Goal: Check status

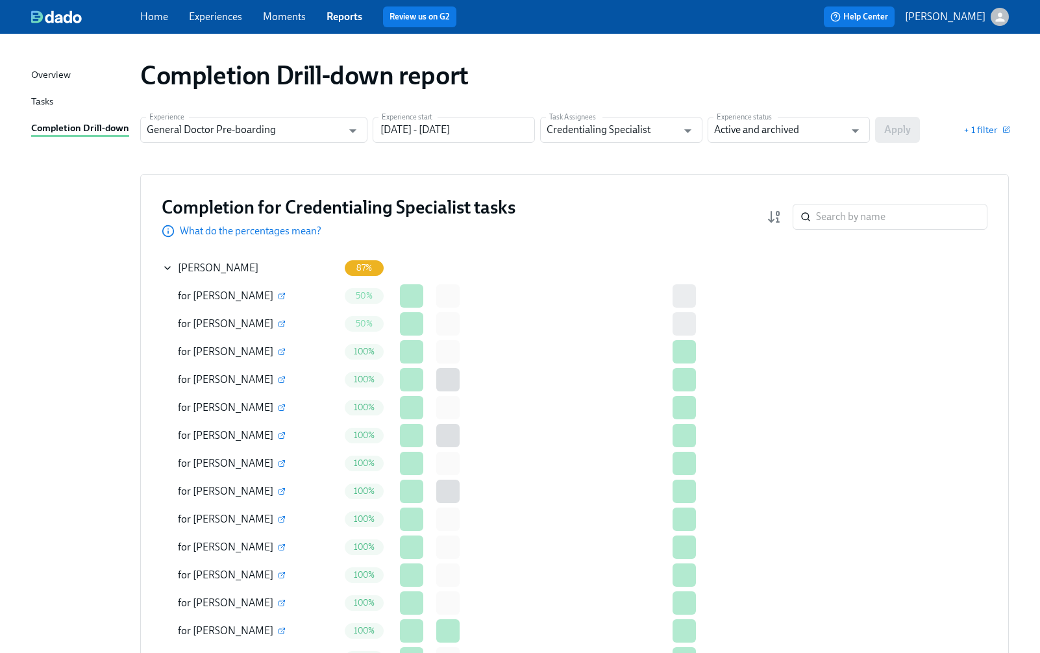
scroll to position [2852, 0]
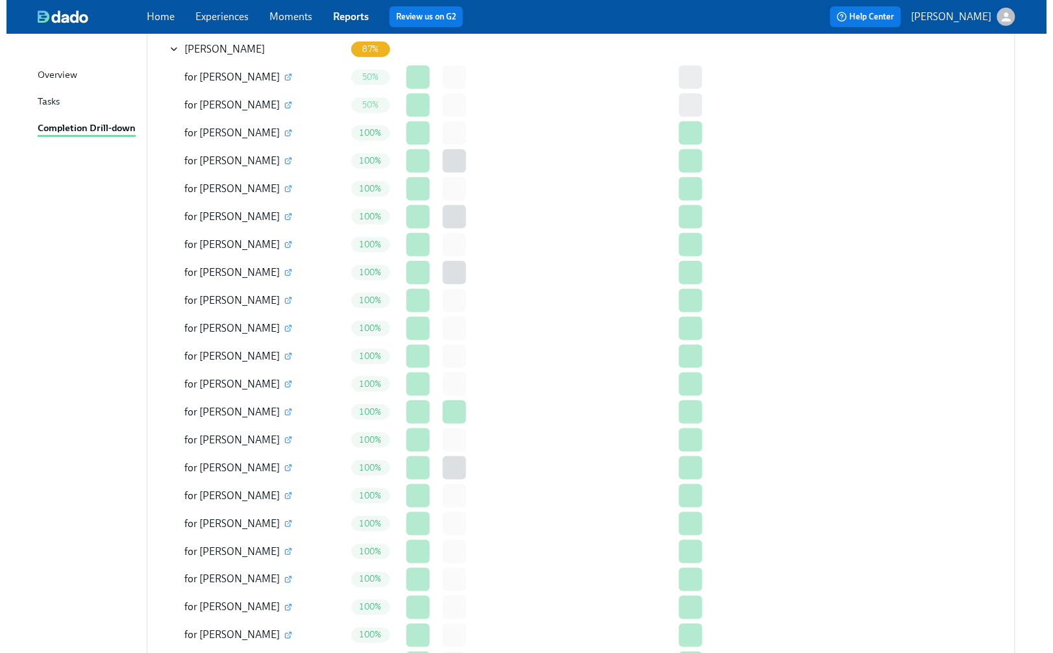
scroll to position [0, 0]
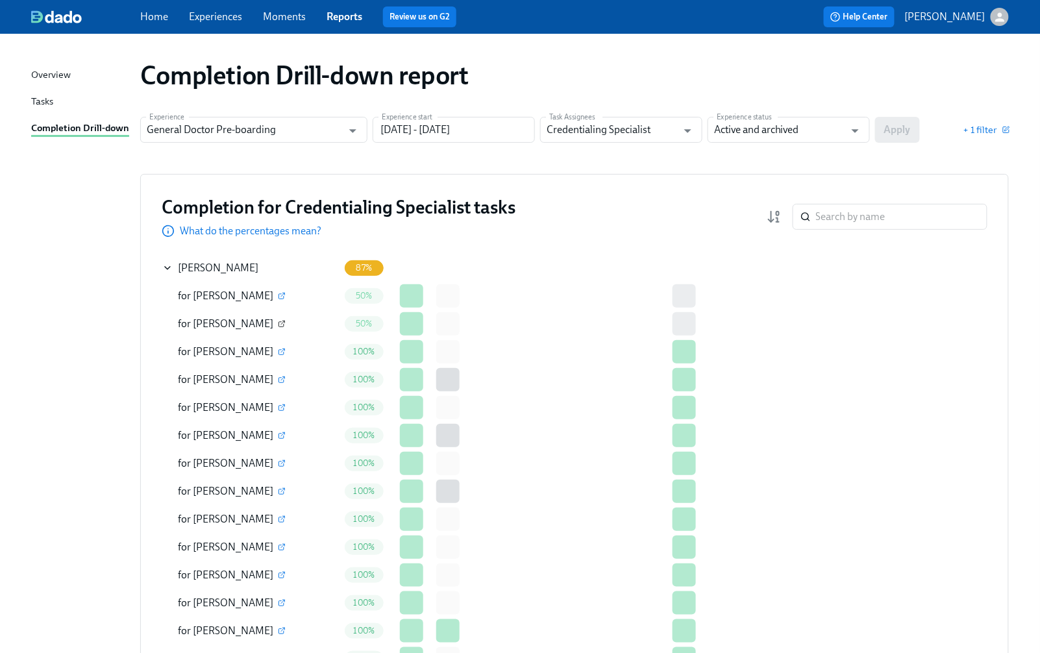
click at [279, 322] on icon "button" at bounding box center [281, 324] width 5 height 5
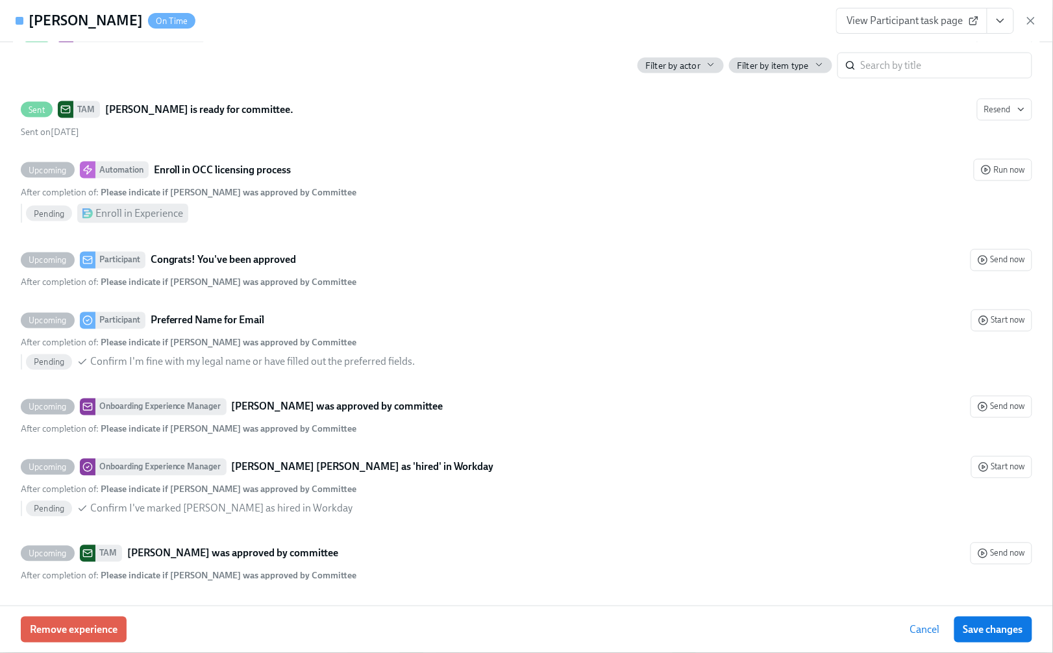
scroll to position [3801, 0]
click at [1034, 19] on icon "button" at bounding box center [1030, 20] width 13 height 13
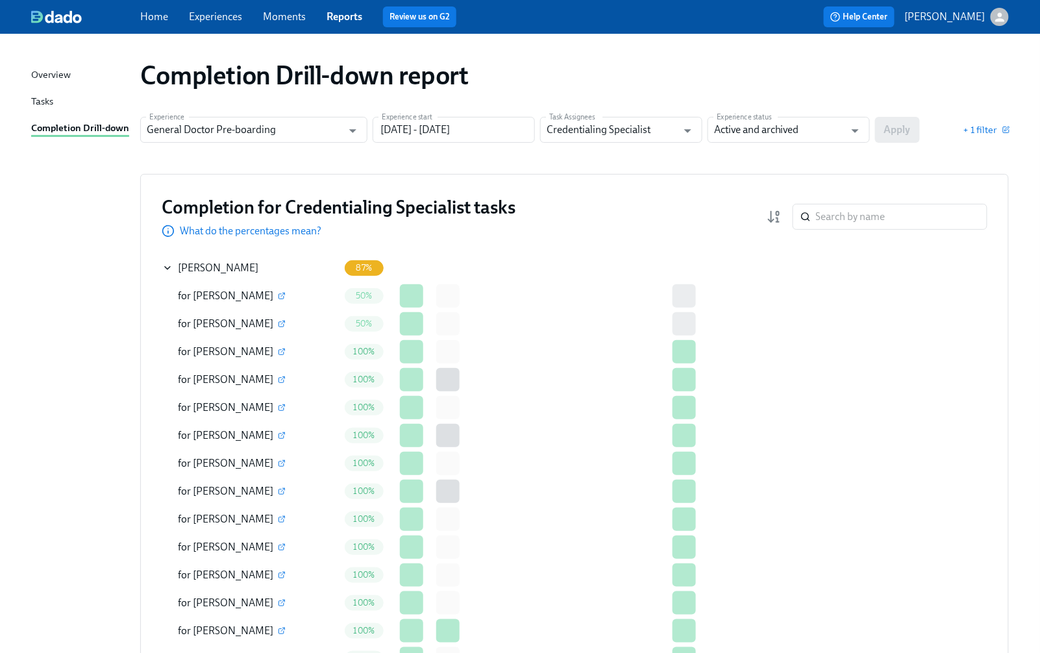
click at [278, 326] on icon "button" at bounding box center [282, 324] width 8 height 8
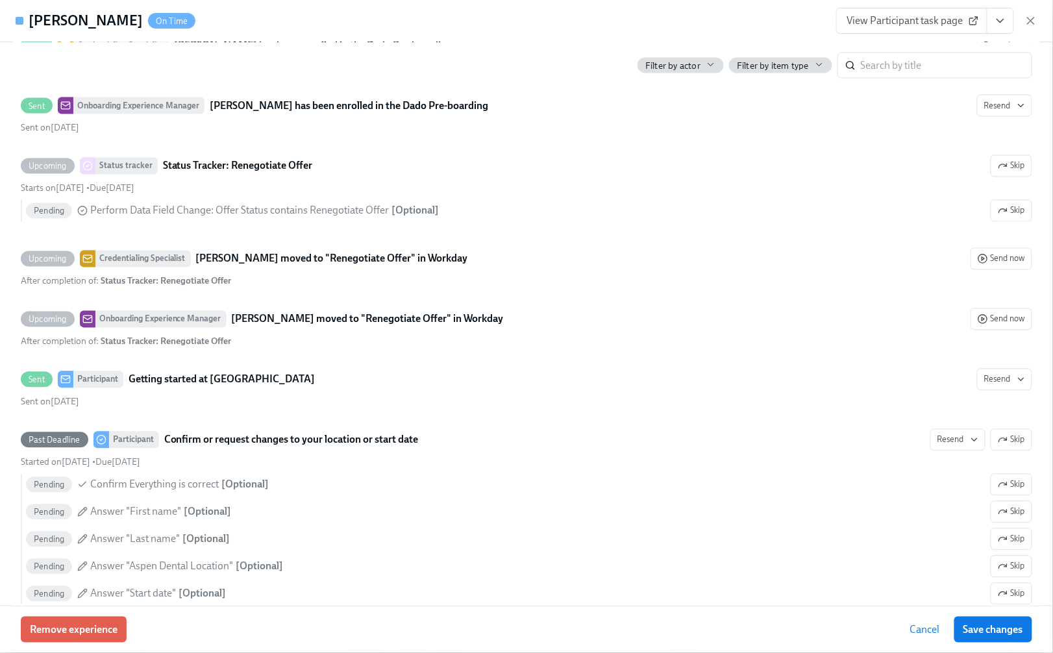
scroll to position [865, 0]
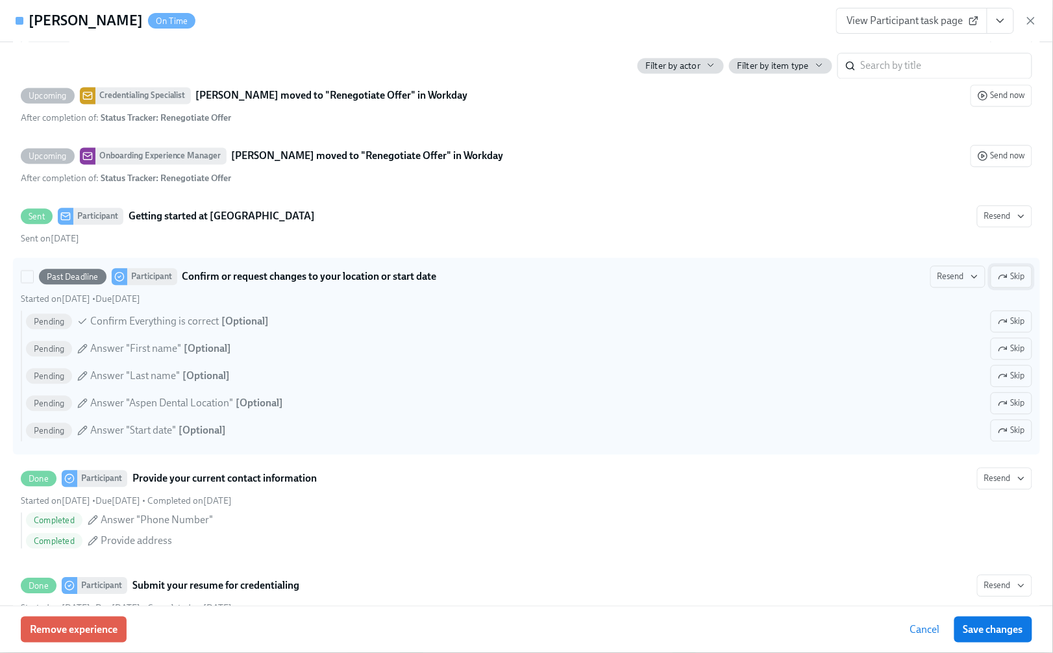
click at [1007, 283] on span "Skip" at bounding box center [1011, 276] width 27 height 13
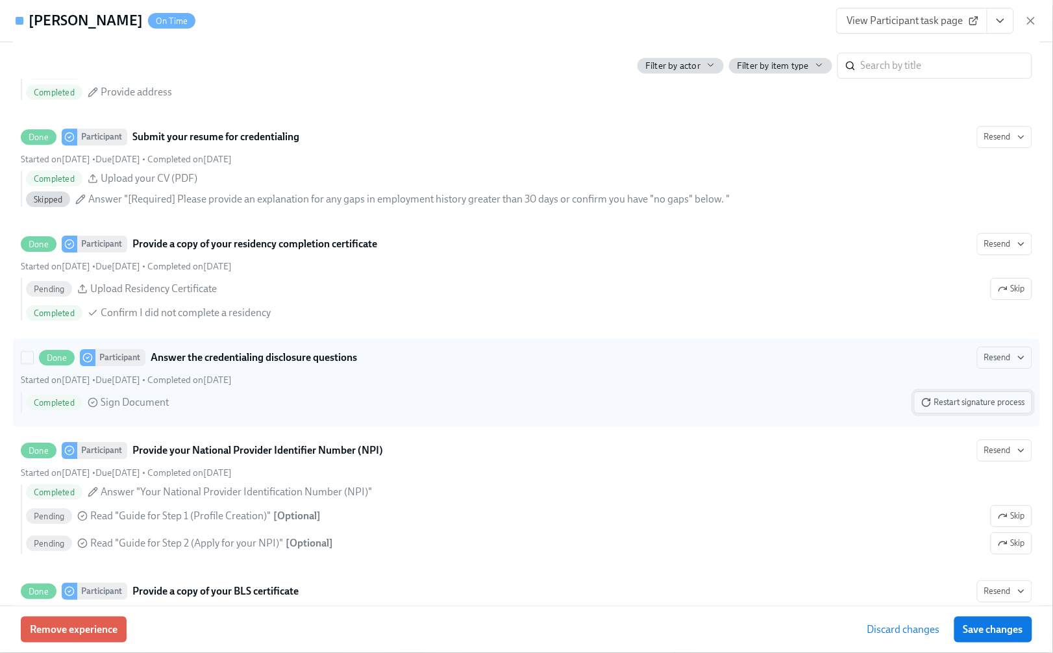
scroll to position [1298, 0]
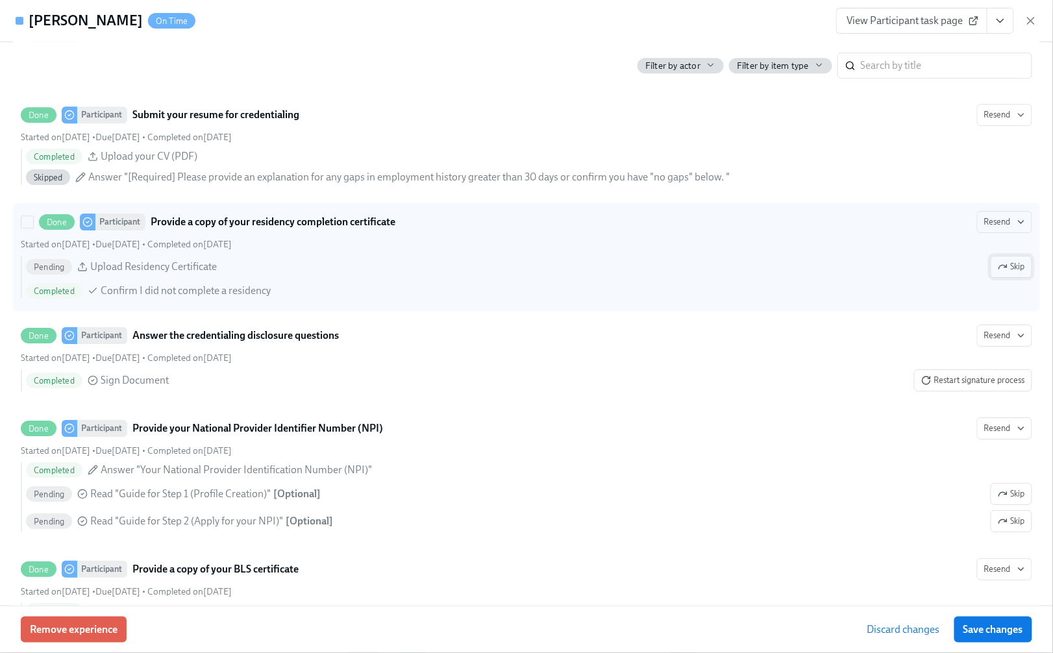
click at [998, 272] on icon "button" at bounding box center [1003, 267] width 10 height 10
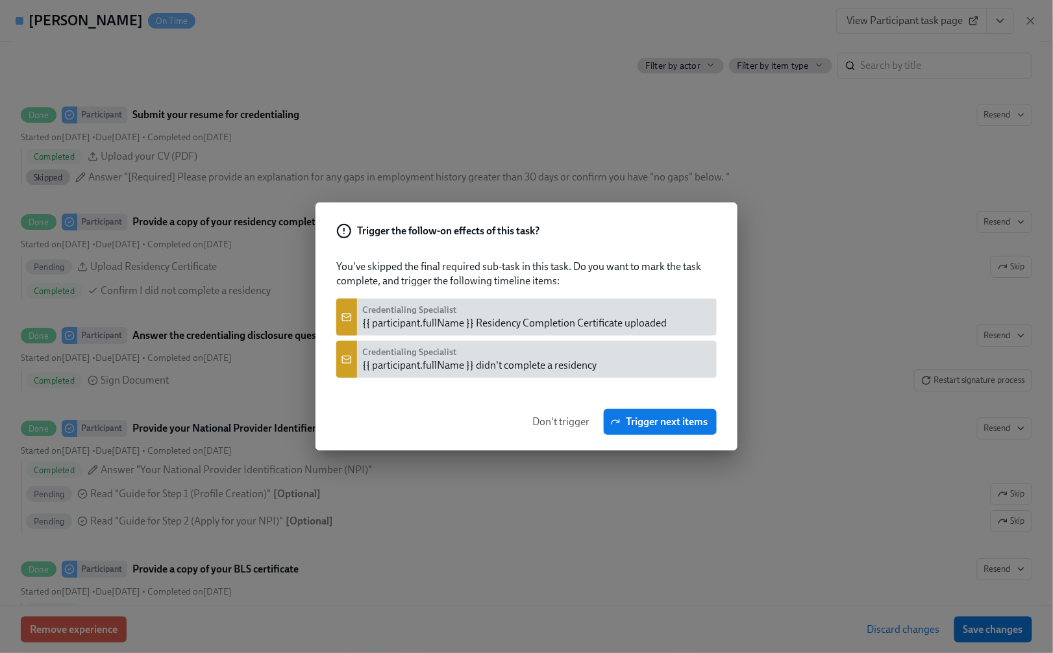
click at [460, 367] on div "{{ participant.fullName }} didn't complete a residency" at bounding box center [479, 365] width 234 height 14
click at [554, 419] on span "Don't trigger" at bounding box center [560, 421] width 57 height 13
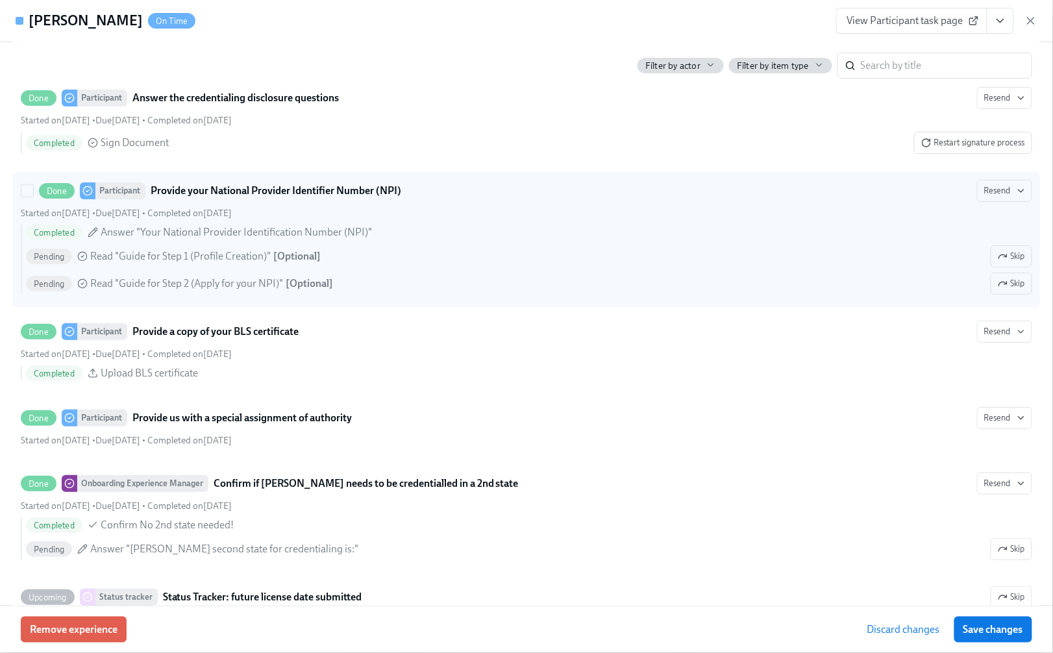
scroll to position [1558, 0]
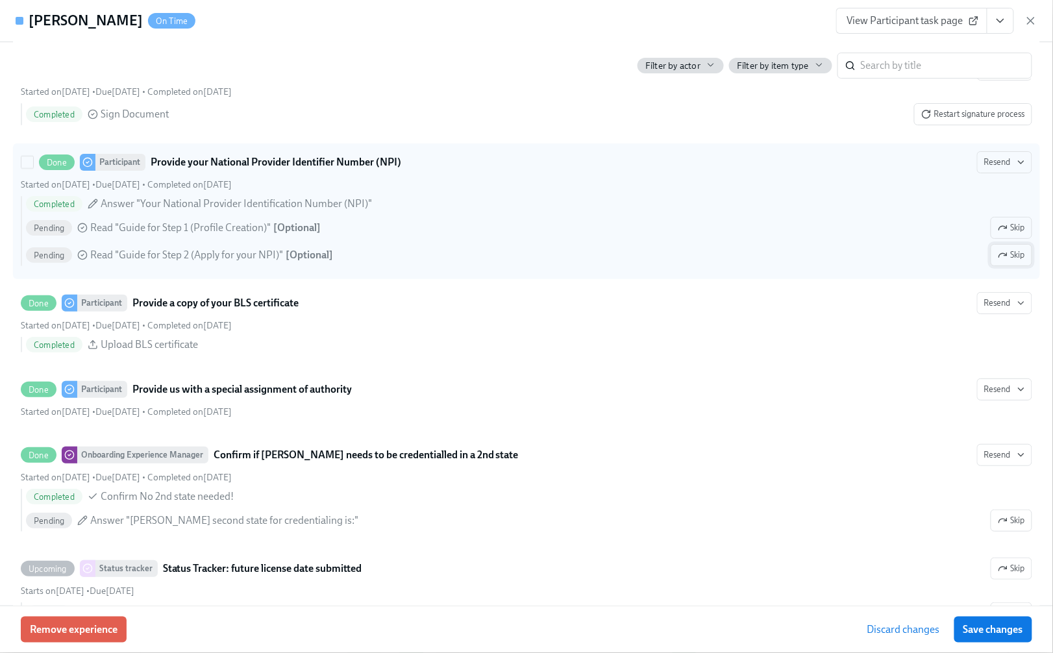
click at [1010, 262] on span "Skip" at bounding box center [1011, 255] width 27 height 13
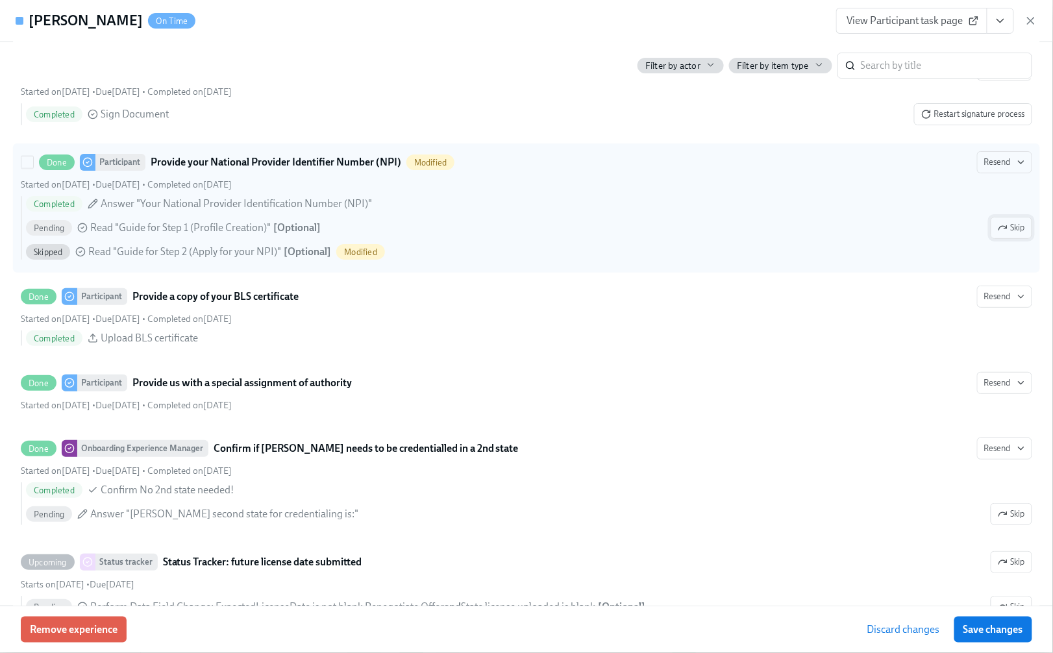
click at [1003, 234] on span "Skip" at bounding box center [1011, 227] width 27 height 13
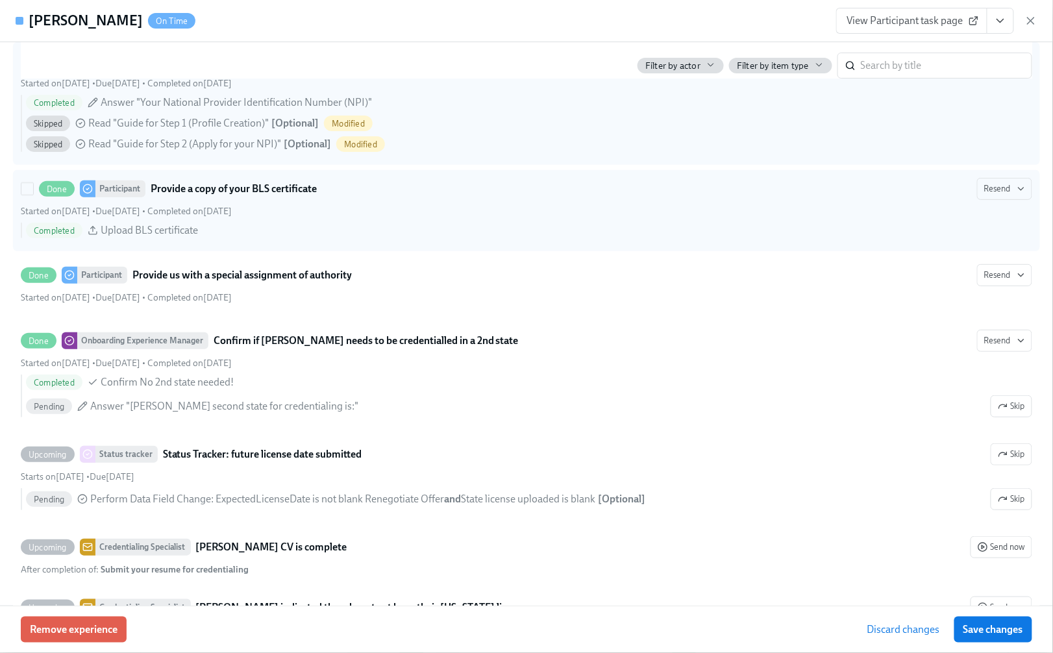
scroll to position [1817, 0]
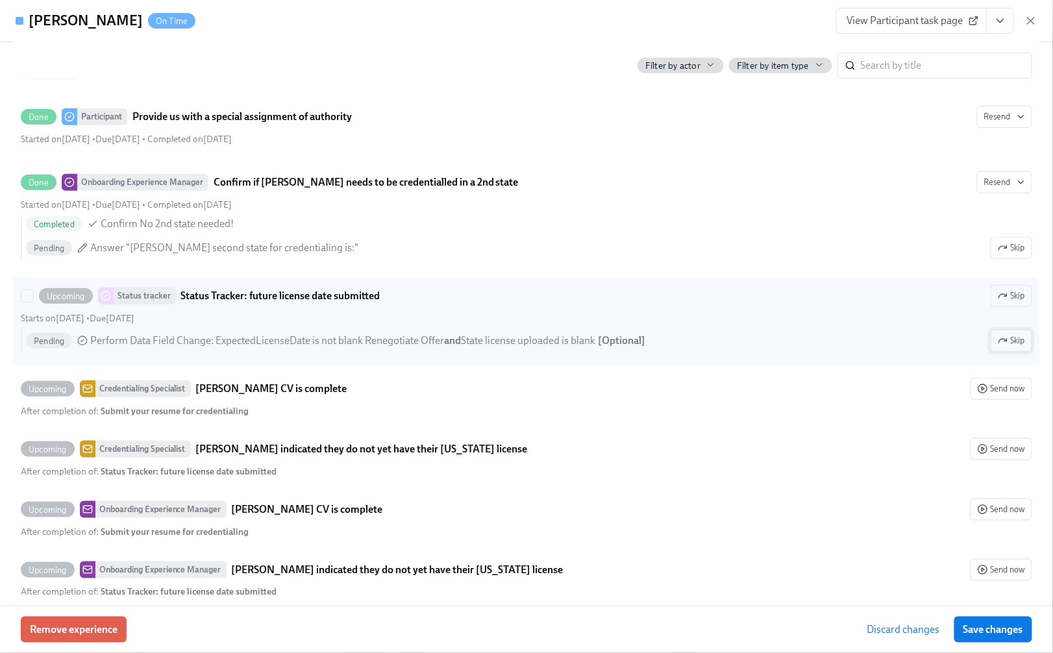
click at [1000, 347] on span "Skip" at bounding box center [1011, 340] width 27 height 13
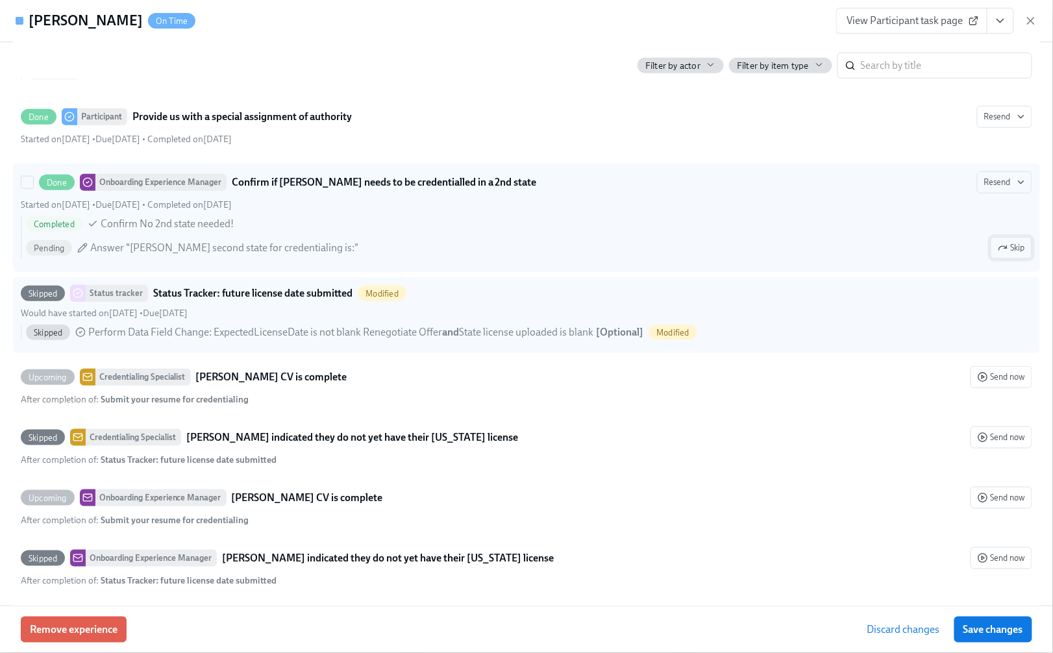
click at [998, 254] on span "Skip" at bounding box center [1011, 247] width 27 height 13
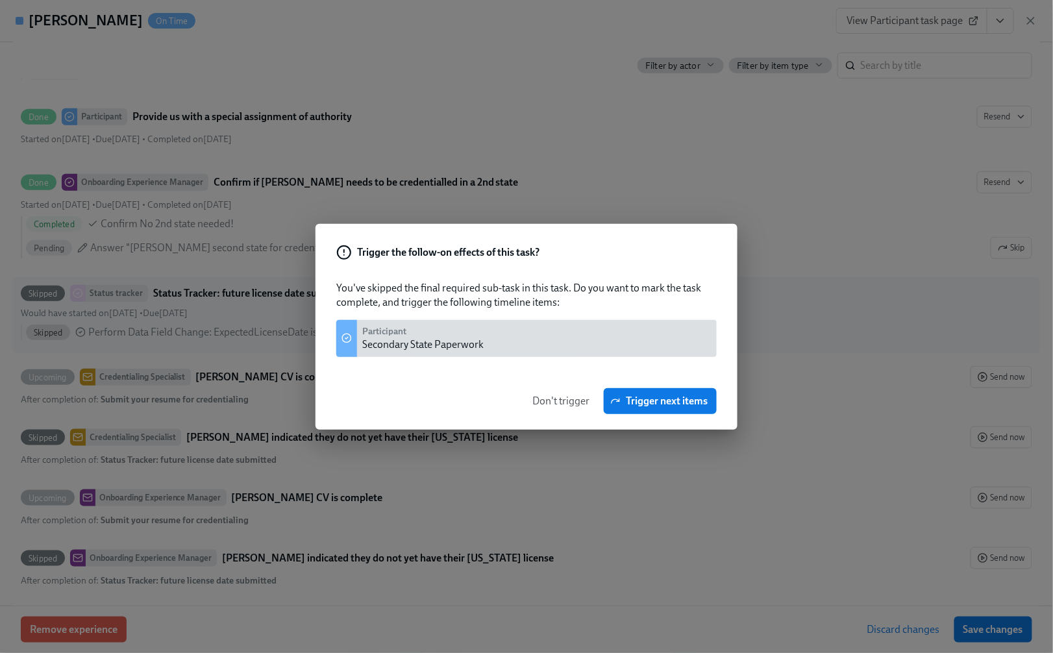
click at [569, 401] on span "Don't trigger" at bounding box center [560, 401] width 57 height 13
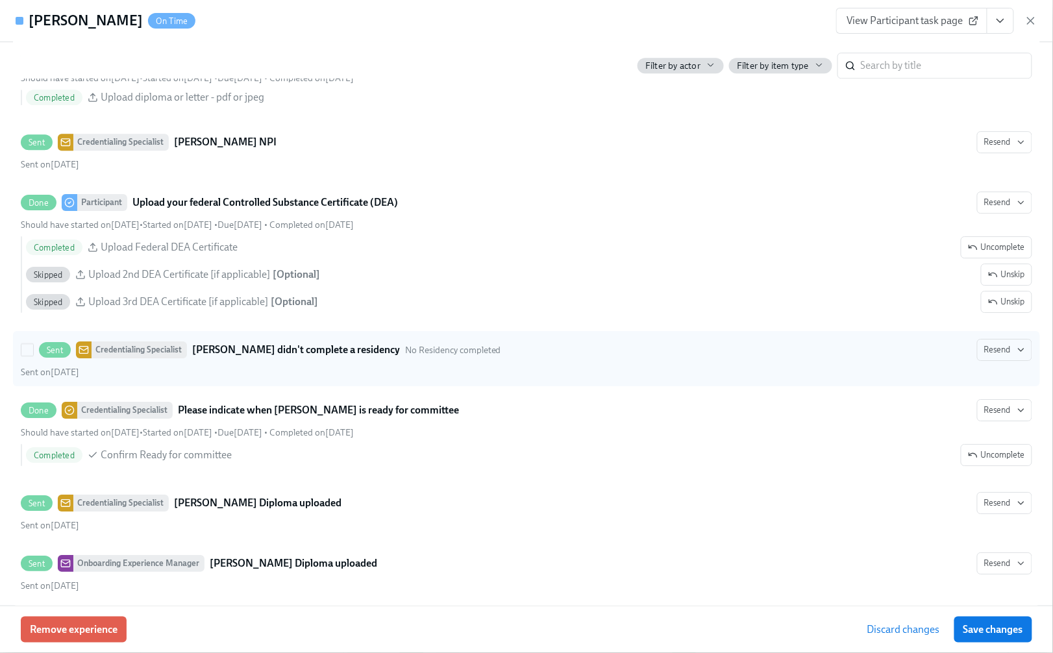
scroll to position [2856, 0]
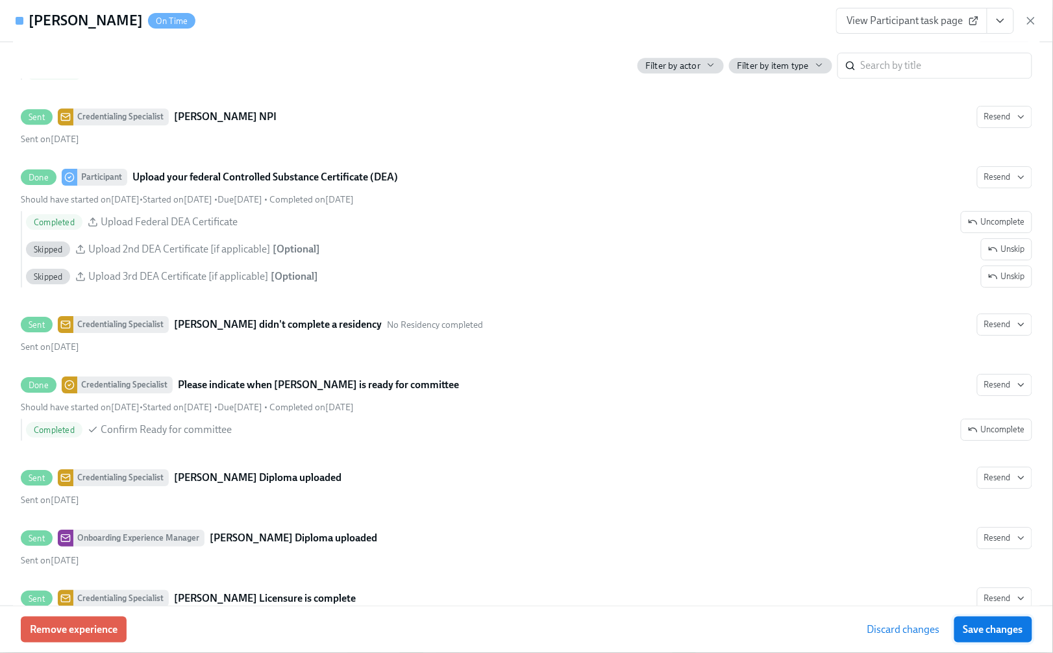
click at [1018, 628] on span "Save changes" at bounding box center [993, 629] width 60 height 13
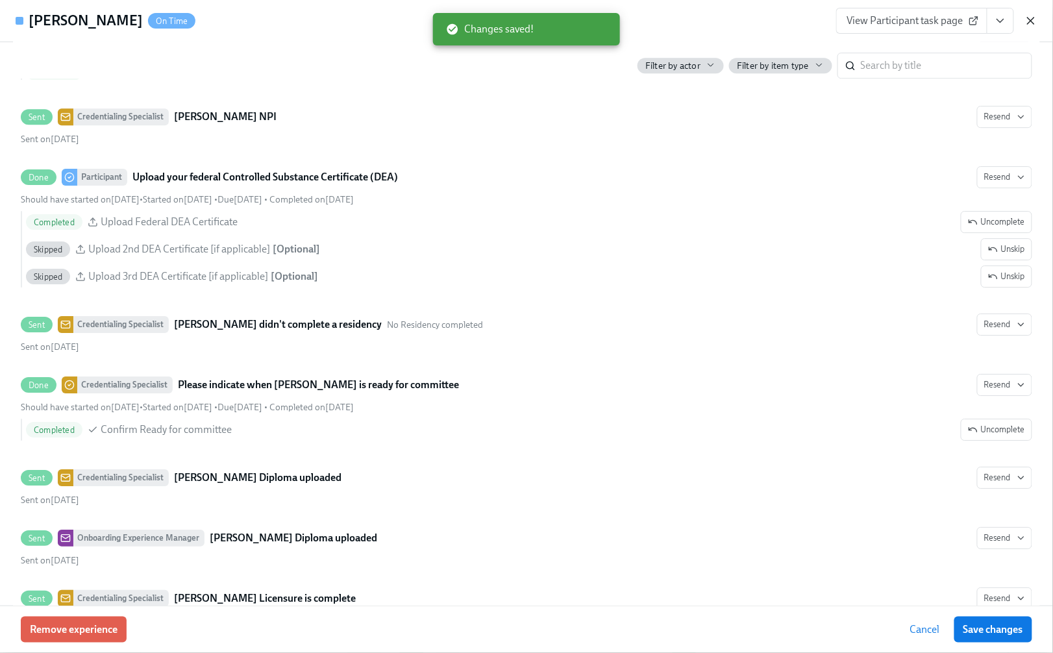
click at [1031, 22] on icon "button" at bounding box center [1030, 20] width 13 height 13
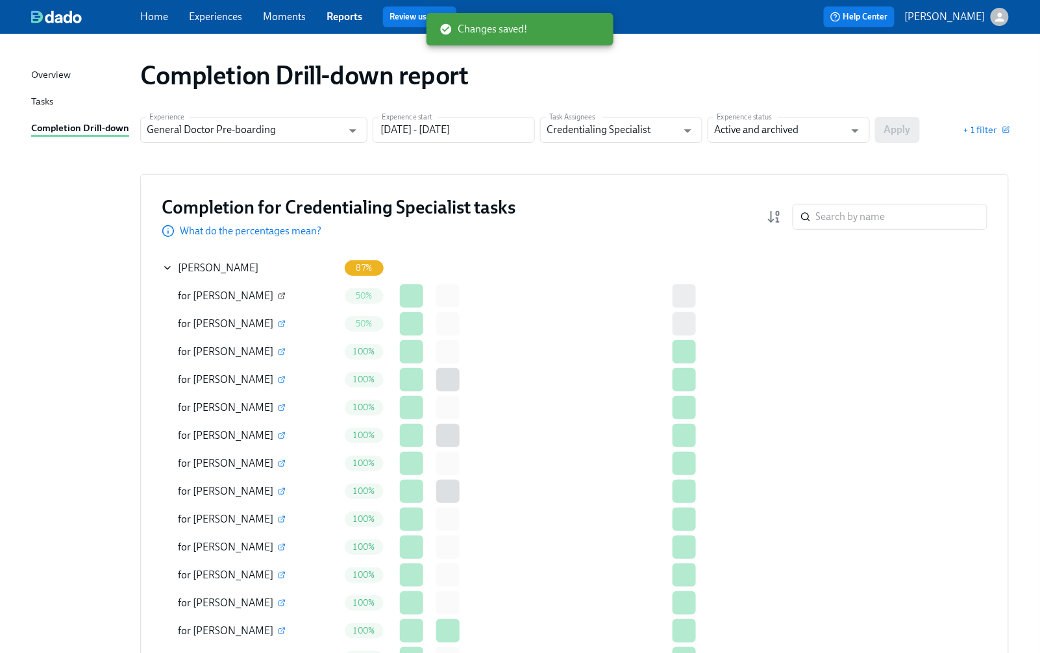
click at [278, 295] on icon "button" at bounding box center [282, 296] width 8 height 8
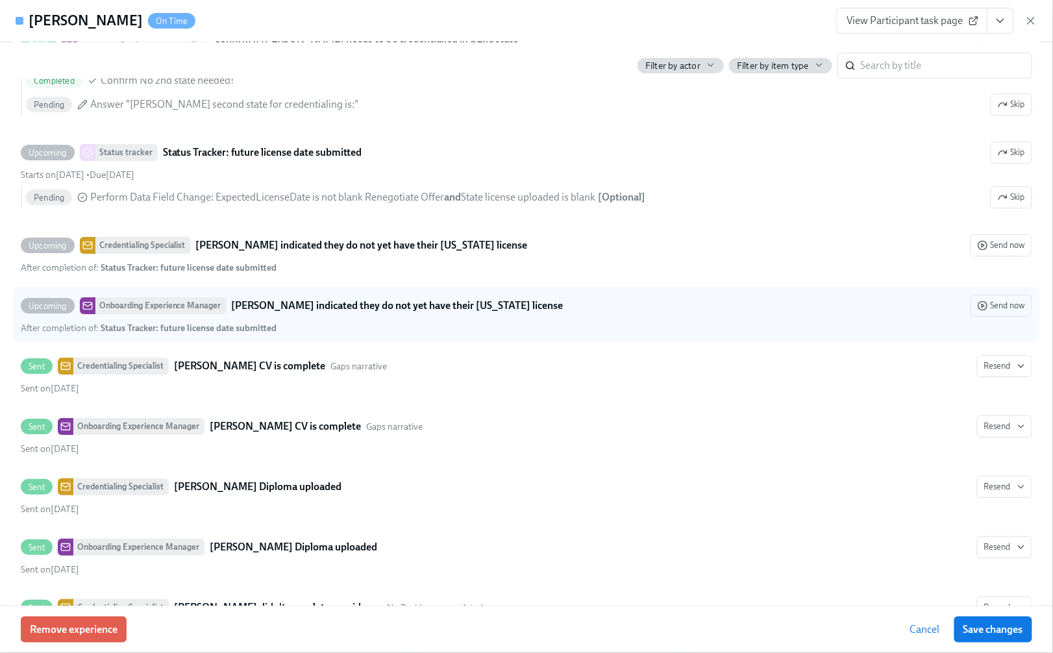
scroll to position [2942, 0]
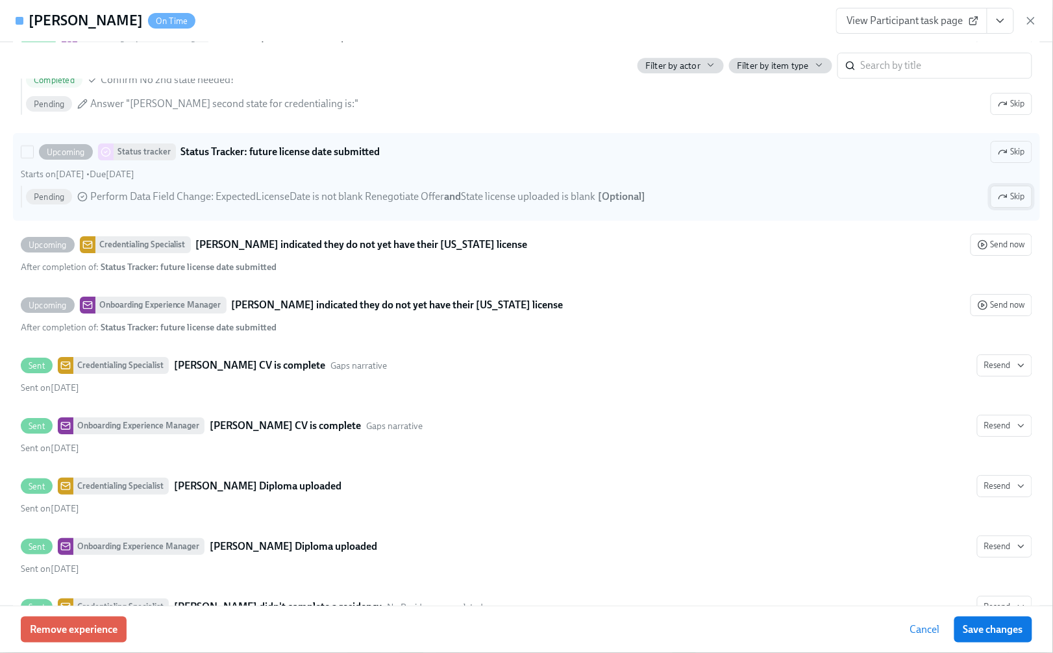
click at [1009, 203] on span "Skip" at bounding box center [1011, 196] width 27 height 13
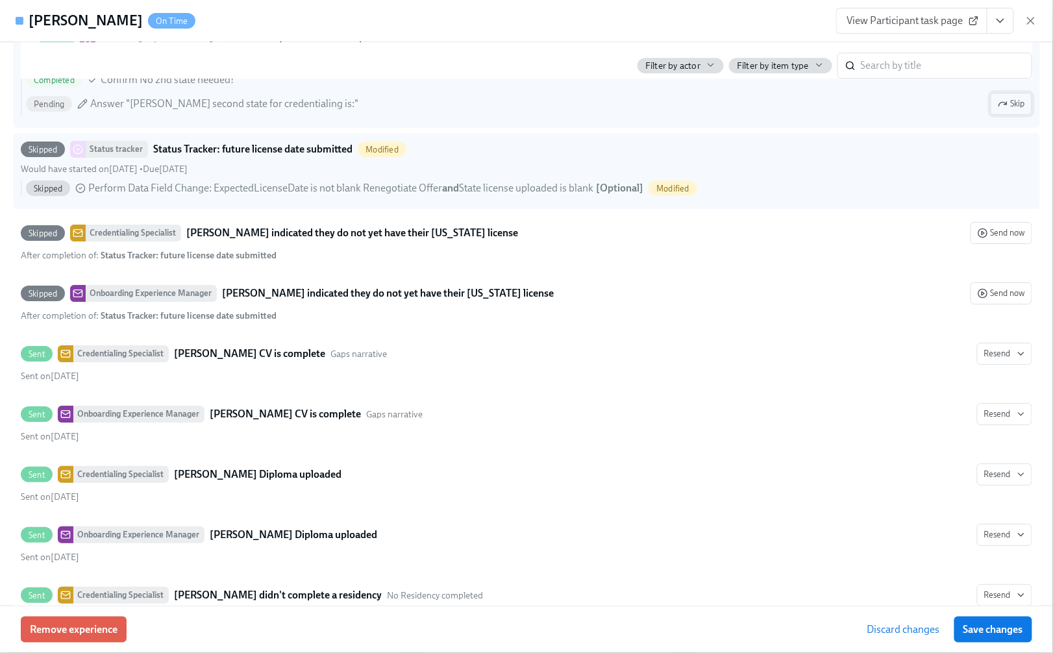
click at [998, 115] on button "Skip" at bounding box center [1011, 104] width 42 height 22
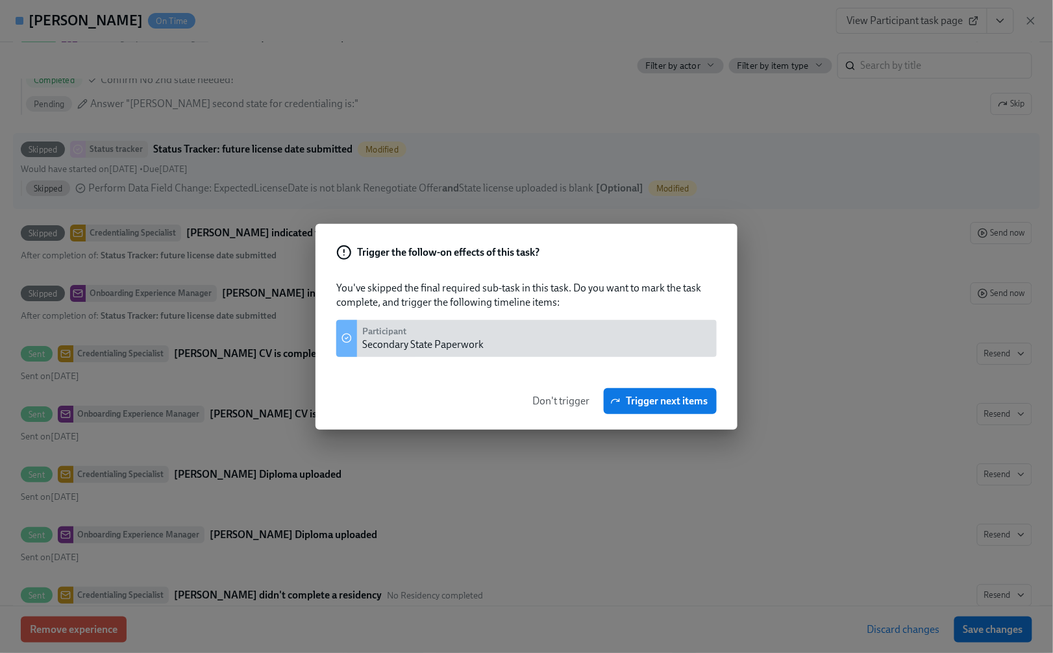
click at [559, 398] on span "Don't trigger" at bounding box center [560, 401] width 57 height 13
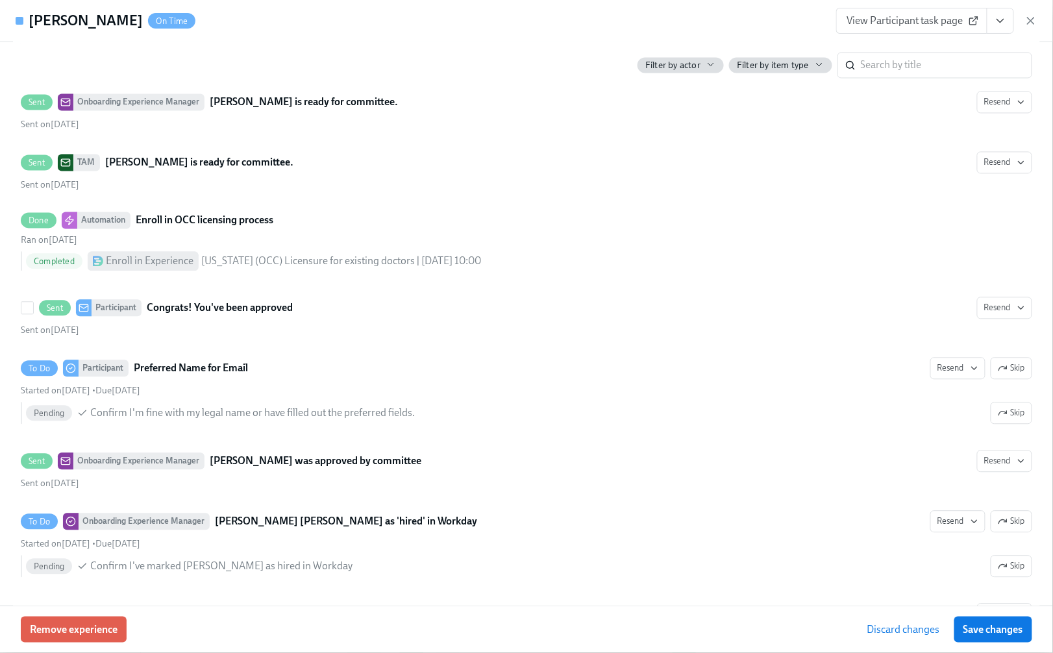
scroll to position [3980, 0]
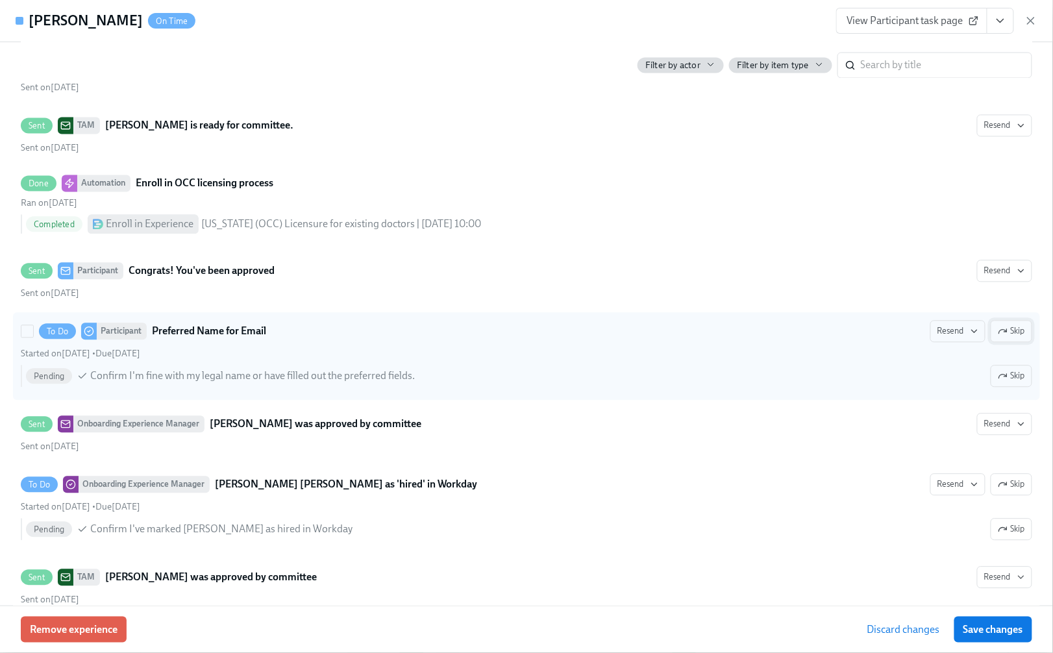
click at [998, 338] on span "Skip" at bounding box center [1011, 331] width 27 height 13
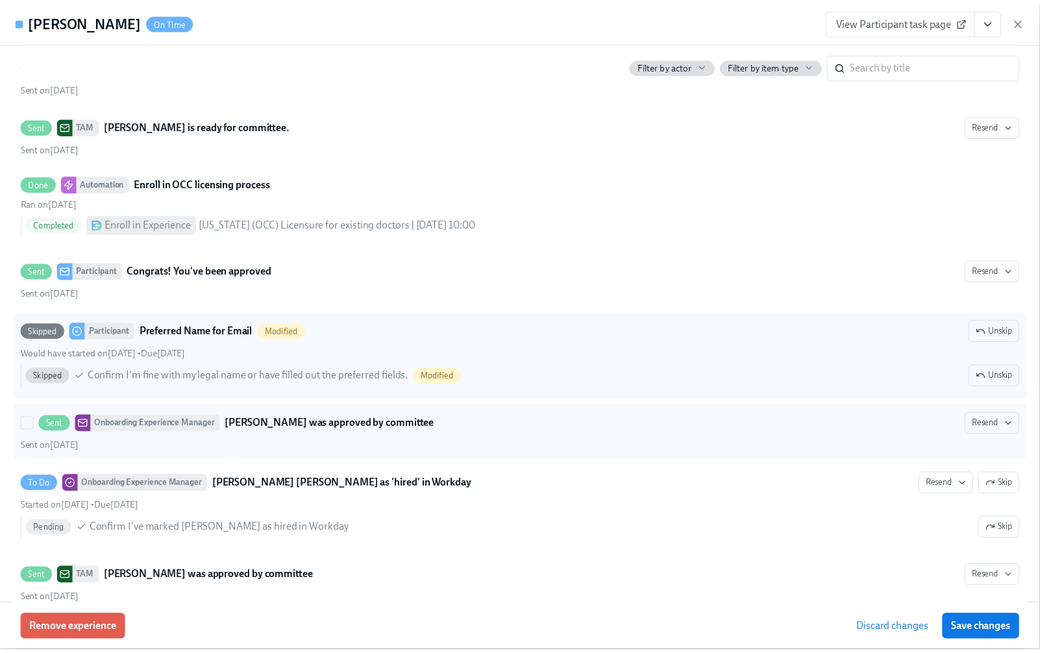
scroll to position [4041, 0]
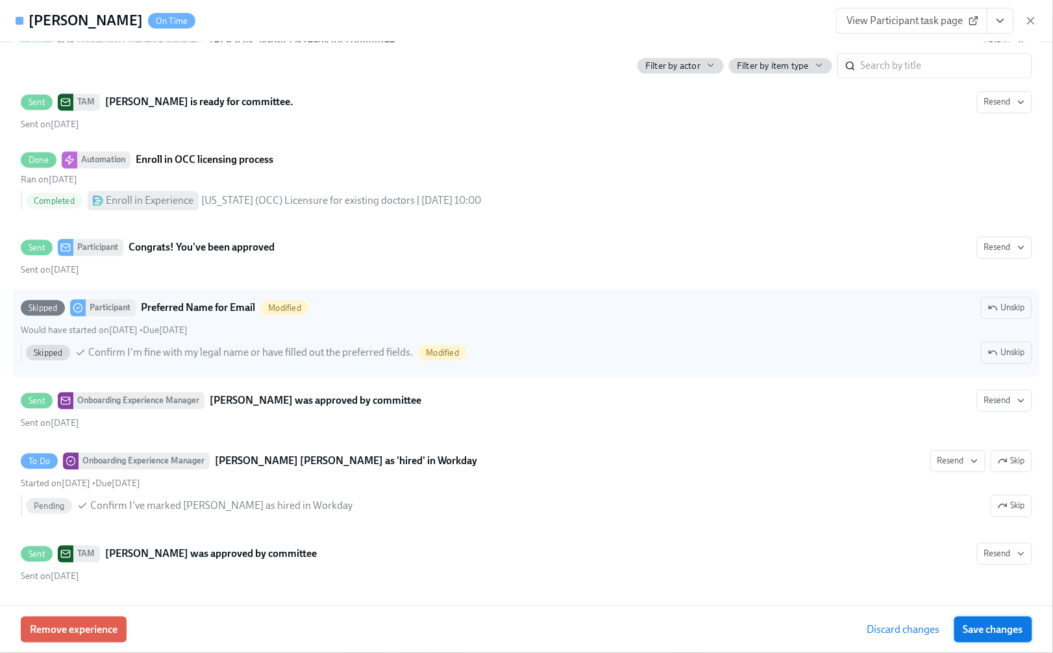
click at [974, 631] on span "Save changes" at bounding box center [993, 629] width 60 height 13
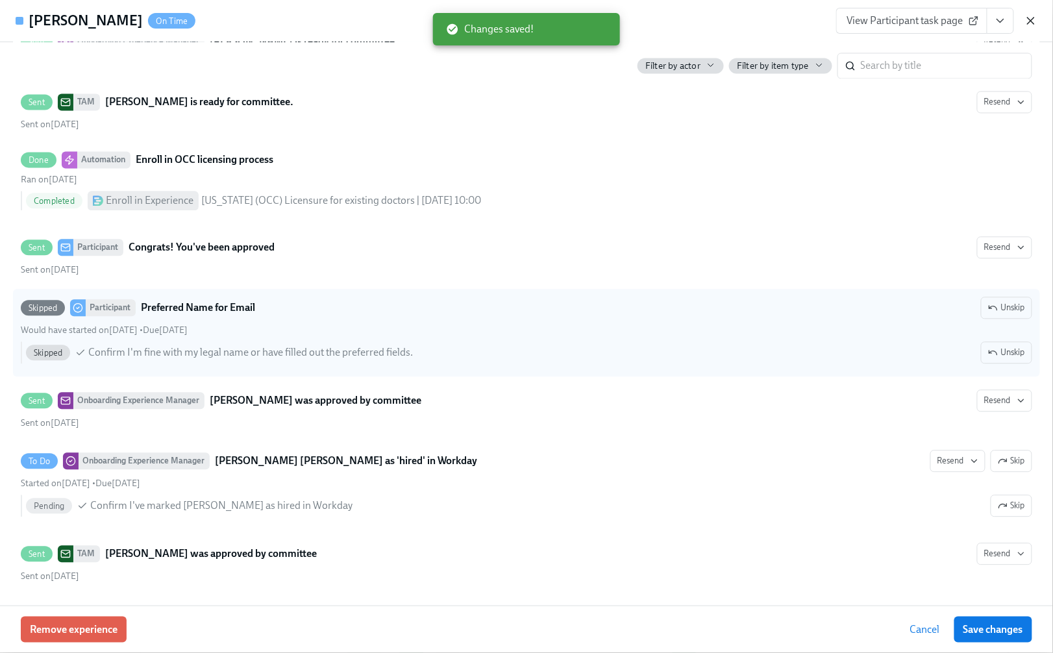
click at [1028, 19] on icon "button" at bounding box center [1030, 20] width 13 height 13
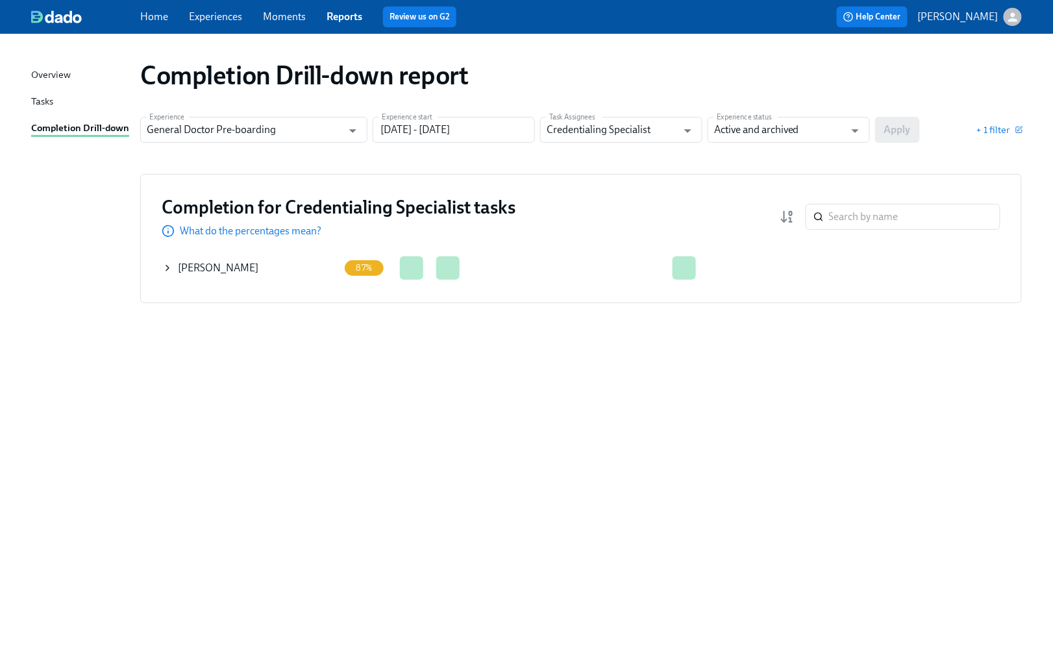
click at [91, 351] on div "Completion Drill-down report Experience General Doctor Pre-boarding Experience …" at bounding box center [526, 335] width 990 height 572
click at [167, 266] on icon at bounding box center [167, 267] width 3 height 5
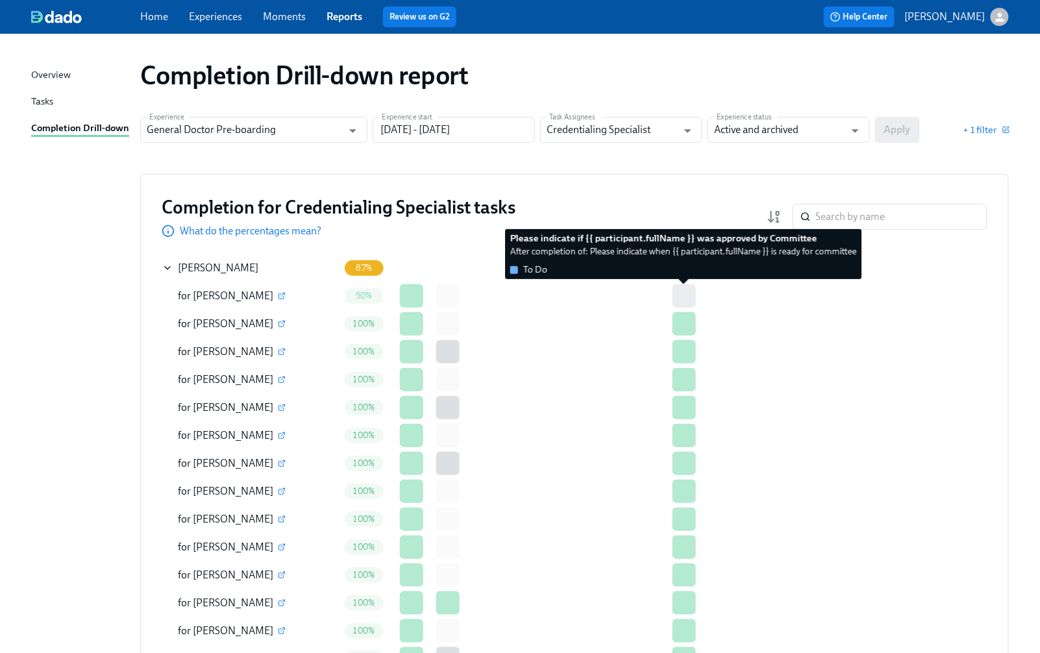
click at [691, 296] on div at bounding box center [683, 295] width 23 height 23
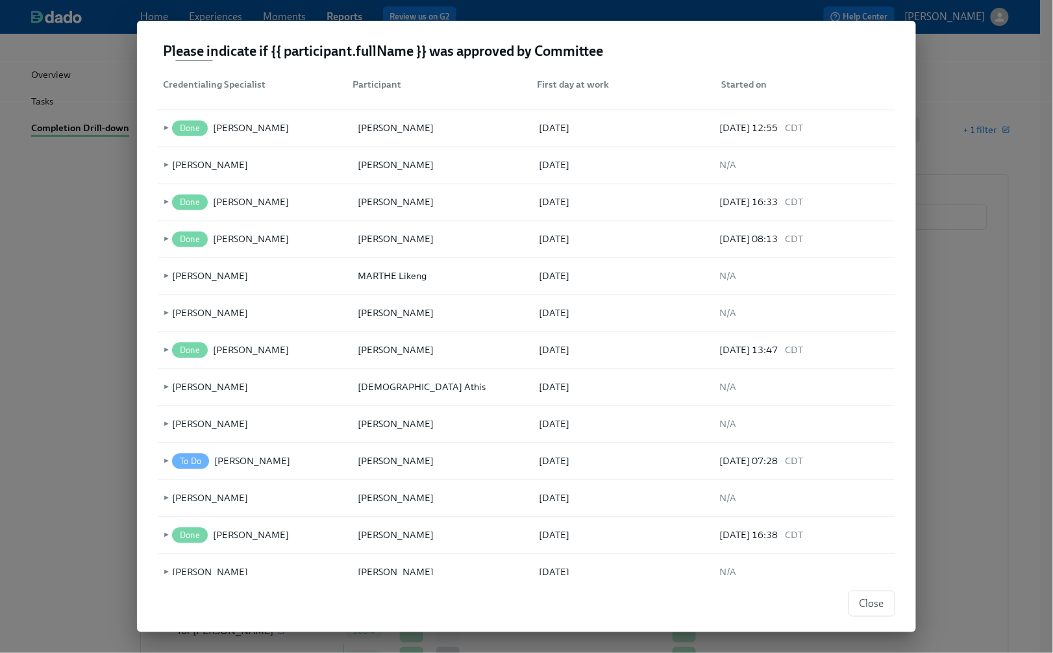
scroll to position [2345, 0]
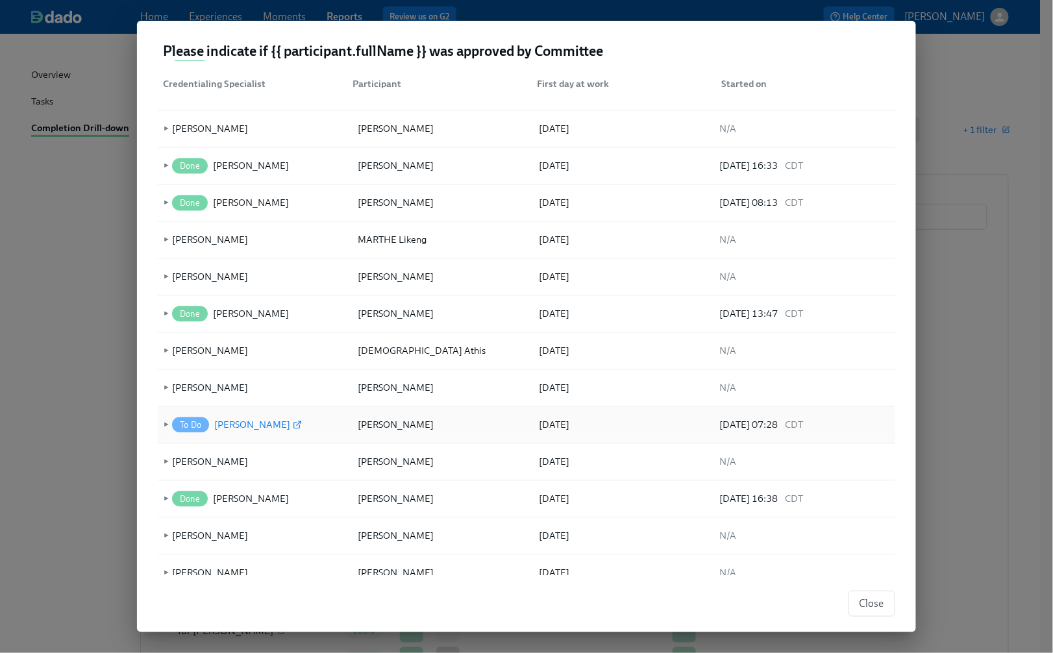
click at [302, 430] on icon at bounding box center [297, 425] width 9 height 9
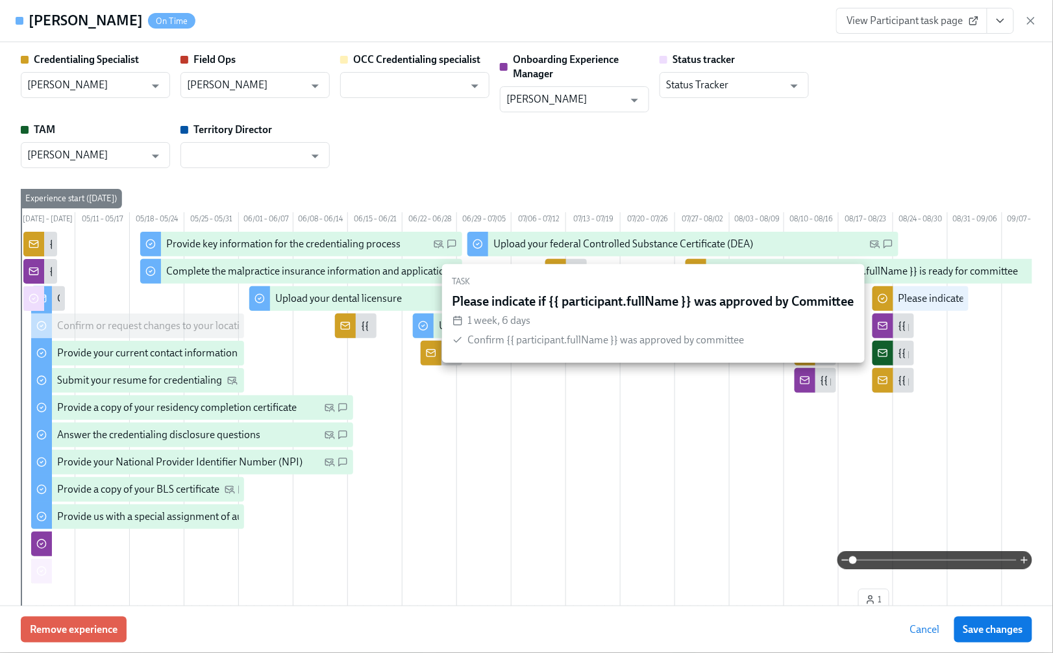
click at [928, 306] on div "Please indicate if {{ participant.fullName }} was approved by Committee" at bounding box center [1055, 298] width 315 height 14
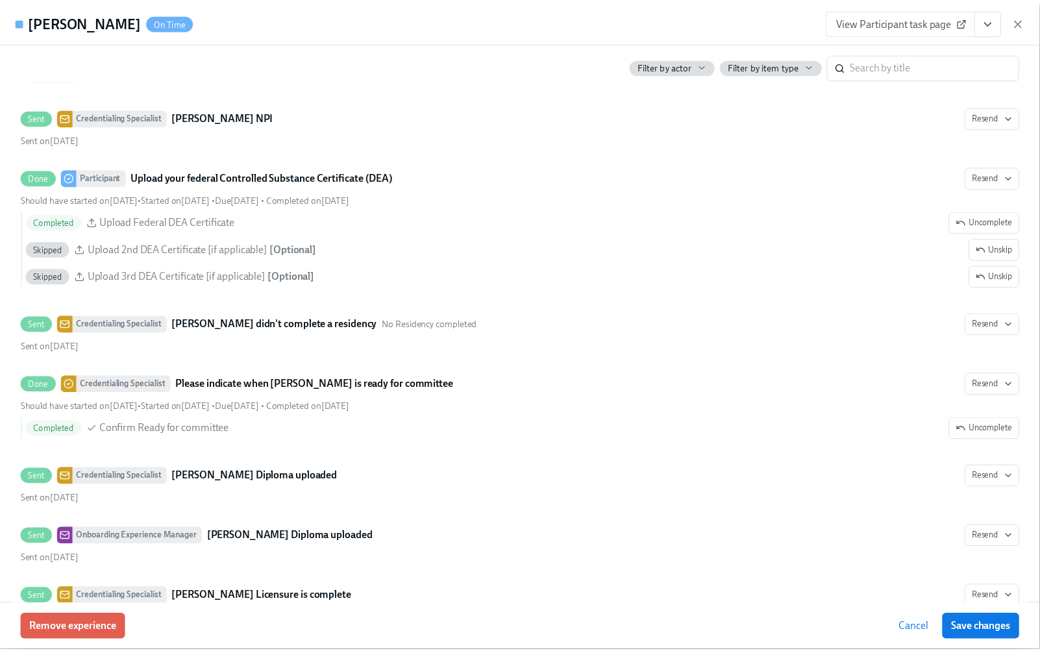
scroll to position [3375, 0]
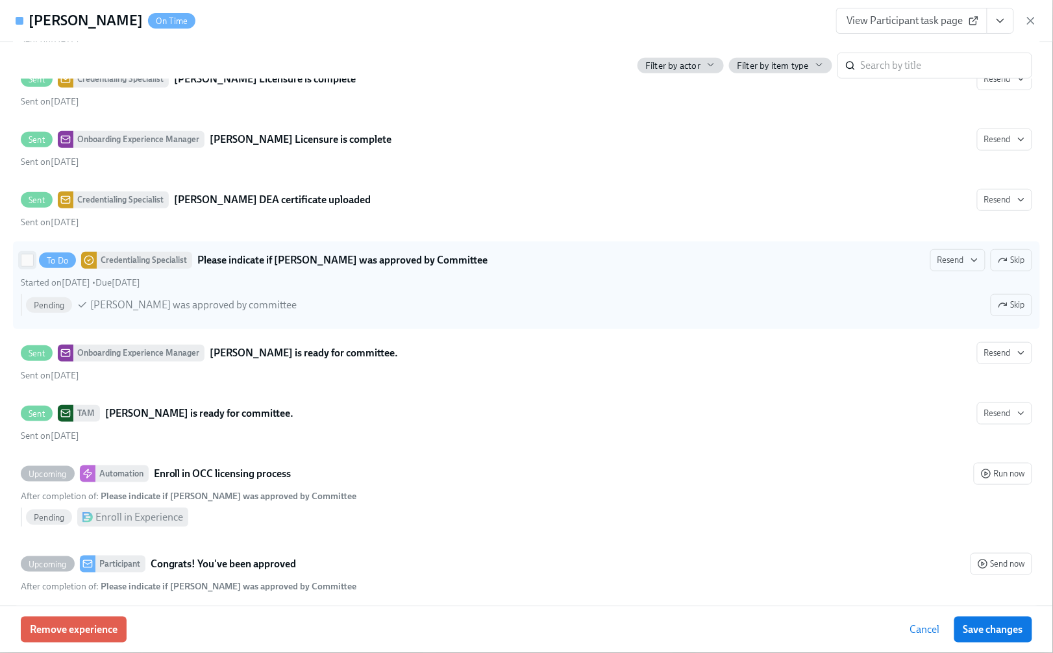
click at [27, 266] on input "To Do Credentialing Specialist Please indicate if [PERSON_NAME] was approved by…" at bounding box center [27, 260] width 12 height 12
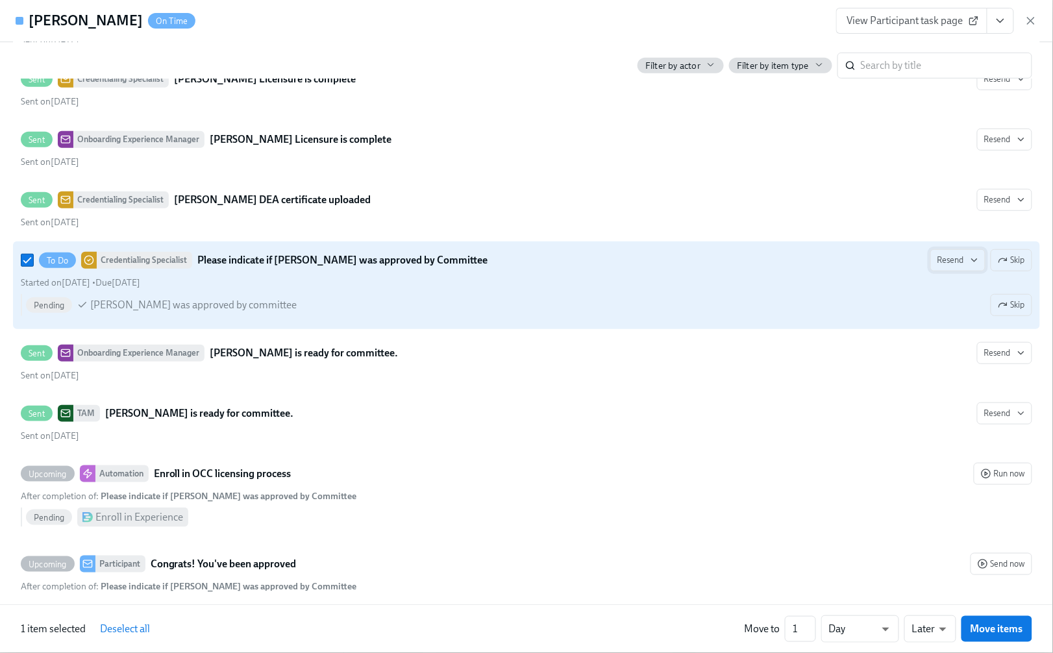
click at [953, 267] on span "Resend" at bounding box center [957, 260] width 41 height 13
click at [956, 328] on div "Work Email" at bounding box center [960, 326] width 68 height 14
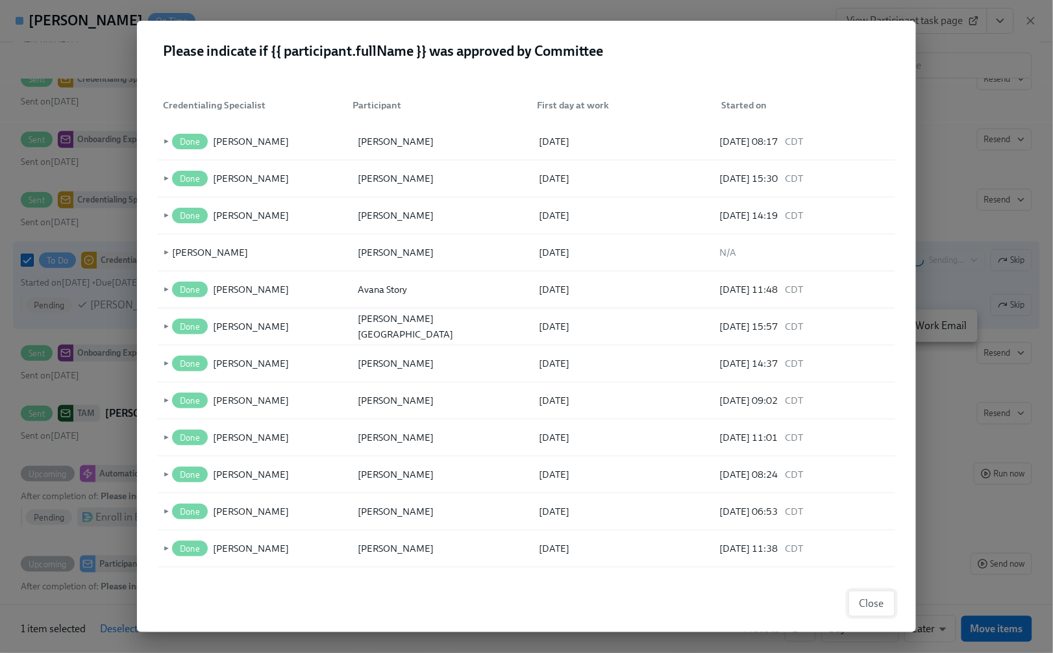
click at [865, 606] on span "Close" at bounding box center [871, 603] width 25 height 13
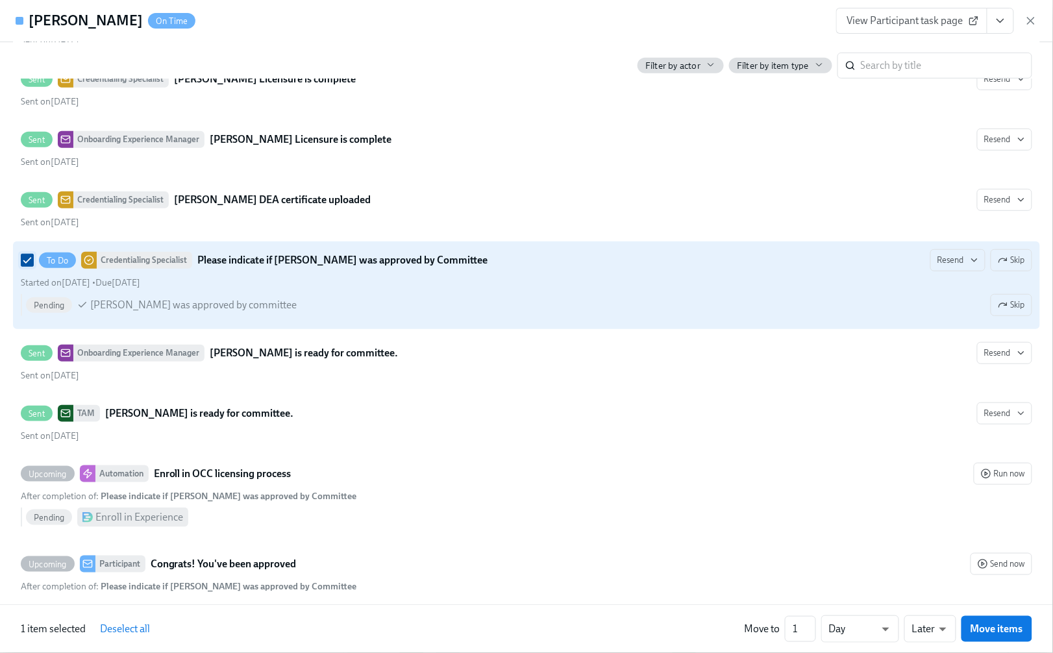
click at [27, 266] on input "To Do Credentialing Specialist Please indicate if [PERSON_NAME] was approved by…" at bounding box center [27, 260] width 12 height 12
checkbox input "false"
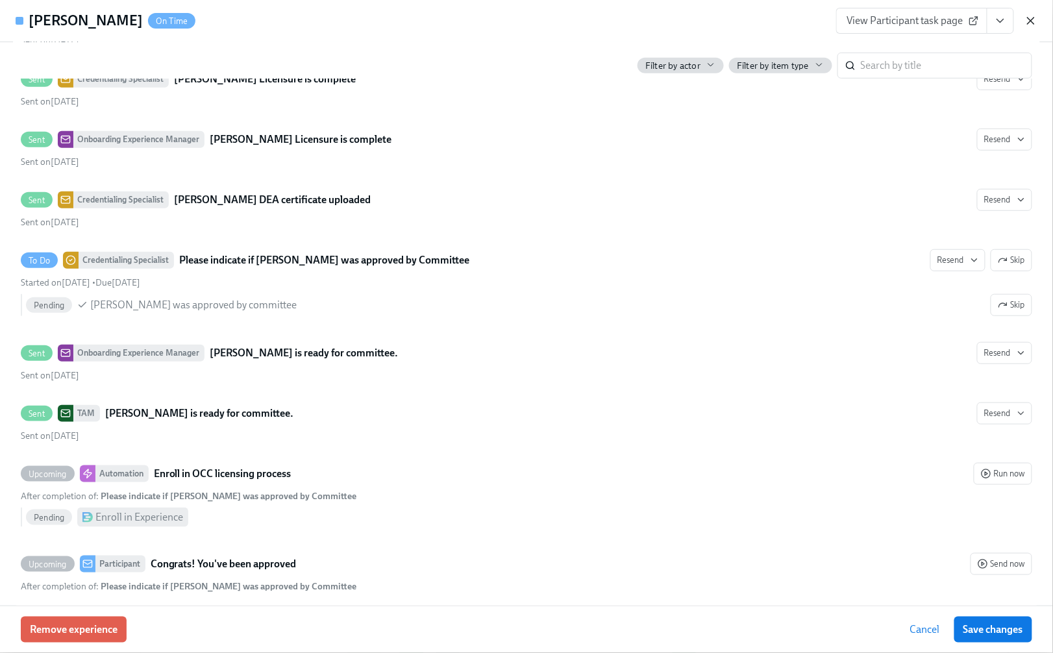
click at [1031, 17] on icon "button" at bounding box center [1030, 20] width 13 height 13
